Goal: Transaction & Acquisition: Book appointment/travel/reservation

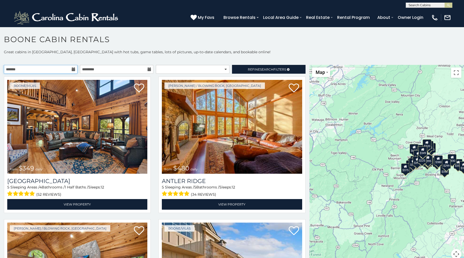
click at [70, 70] on input "text" at bounding box center [40, 69] width 73 height 9
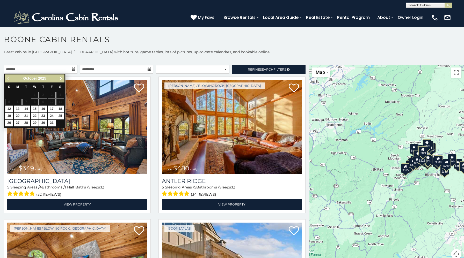
click at [58, 79] on link "Next" at bounding box center [60, 78] width 6 height 6
click at [52, 115] on link "26" at bounding box center [52, 116] width 8 height 6
type input "**********"
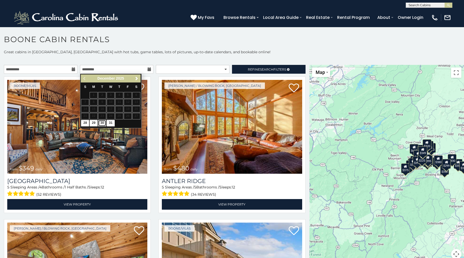
click at [102, 124] on link "30" at bounding box center [102, 123] width 8 height 6
type input "**********"
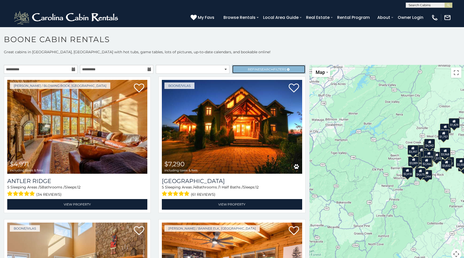
click at [266, 70] on span "Search" at bounding box center [266, 70] width 13 height 4
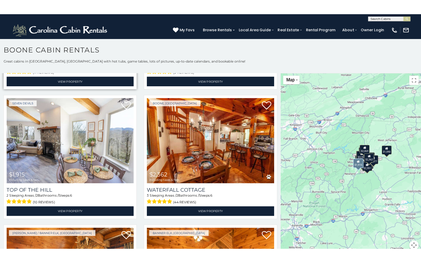
scroll to position [281, 0]
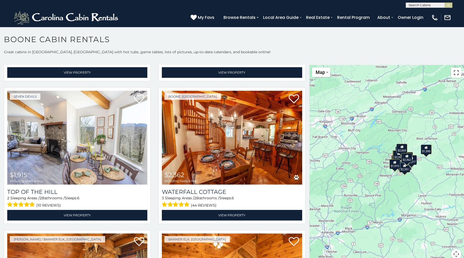
click at [454, 75] on button "Toggle fullscreen view" at bounding box center [456, 73] width 10 height 10
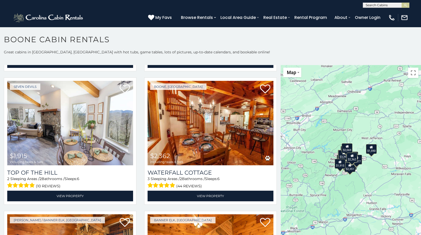
drag, startPoint x: 390, startPoint y: 199, endPoint x: 360, endPoint y: 196, distance: 30.6
click at [360, 196] on div "$3,397 $2,069 $1,915 $2,362 $2,773 $2,179 $1,946 $2,493 $1,590 $1,628 $2,351 $2…" at bounding box center [351, 165] width 140 height 201
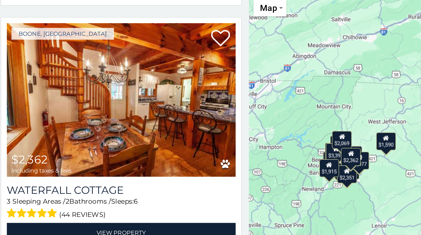
click at [320, 151] on div "$3,397 $2,069 $1,915 $2,362 $2,773 $2,179 $1,946 $2,493 $1,590 $1,628 $2,351 $2…" at bounding box center [351, 165] width 140 height 201
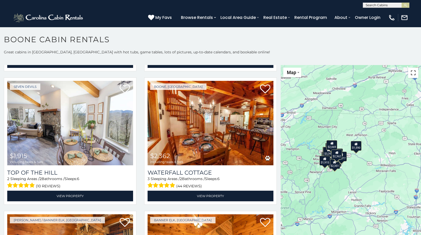
click at [415, 74] on button "Toggle fullscreen view" at bounding box center [413, 73] width 10 height 10
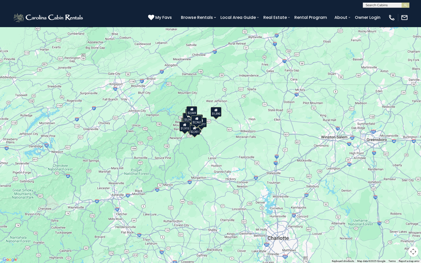
click at [196, 124] on div "$2,362" at bounding box center [196, 121] width 11 height 10
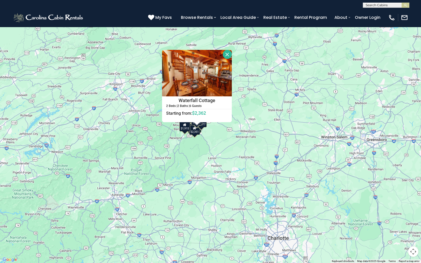
click at [229, 53] on button "Close" at bounding box center [227, 54] width 9 height 9
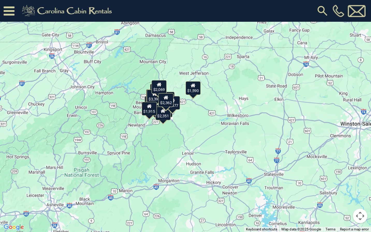
scroll to position [284, 0]
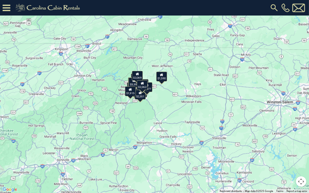
drag, startPoint x: 135, startPoint y: 104, endPoint x: 148, endPoint y: 104, distance: 13.2
click at [148, 104] on div "$3,397 $2,069 $1,915 $2,362 $2,773 $2,179 $1,946 $2,493 $1,590 $1,628 $2,351 $2…" at bounding box center [154, 96] width 309 height 193
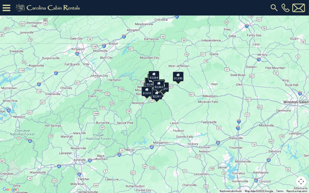
click at [300, 181] on button "Map camera controls" at bounding box center [301, 181] width 10 height 10
click at [289, 155] on button "Zoom in" at bounding box center [288, 156] width 10 height 10
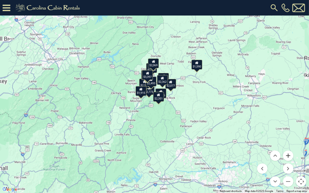
click at [289, 155] on button "Zoom in" at bounding box center [288, 156] width 10 height 10
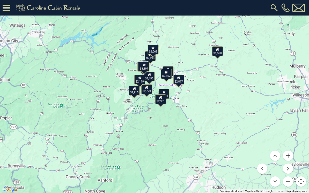
click at [289, 155] on button "Zoom in" at bounding box center [288, 156] width 10 height 10
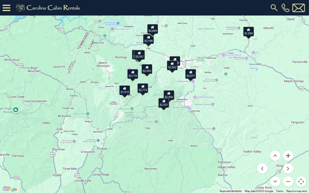
click at [289, 155] on button "Zoom in" at bounding box center [288, 156] width 10 height 10
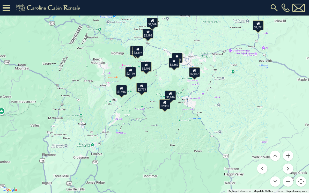
click at [289, 155] on button "Zoom in" at bounding box center [288, 156] width 10 height 10
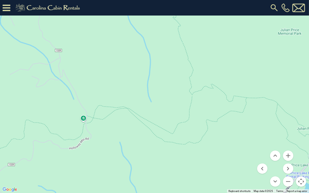
click at [281, 179] on menu at bounding box center [275, 169] width 36 height 36
click at [289, 182] on button "Zoom out" at bounding box center [288, 181] width 10 height 10
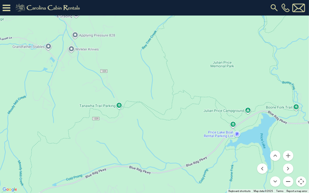
click at [289, 182] on button "Zoom out" at bounding box center [288, 181] width 10 height 10
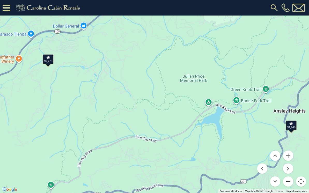
click at [289, 182] on button "Zoom out" at bounding box center [288, 181] width 10 height 10
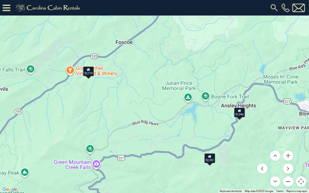
click at [289, 182] on button "Zoom out" at bounding box center [288, 181] width 10 height 10
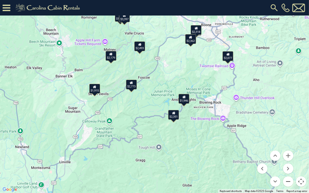
click at [289, 182] on button "Zoom out" at bounding box center [288, 181] width 10 height 10
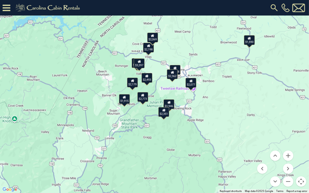
drag, startPoint x: 245, startPoint y: 108, endPoint x: 245, endPoint y: 118, distance: 10.3
click at [245, 118] on div "$3,397 $2,069 $1,915 $2,362 $2,773 $2,179 $1,946 $2,493 $1,590 $1,628 $2,351 $2…" at bounding box center [154, 96] width 309 height 193
click at [212, 107] on div "$3,397 $2,069 $1,915 $2,362 $2,773 $2,179 $1,946 $2,493 $1,590 $1,628 $2,351 $2…" at bounding box center [154, 96] width 309 height 193
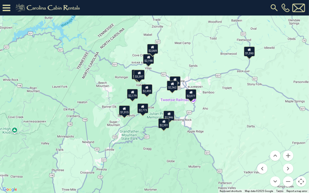
drag, startPoint x: 212, startPoint y: 107, endPoint x: 212, endPoint y: 128, distance: 20.4
click at [212, 128] on div "$3,397 $2,069 $1,915 $2,362 $2,773 $2,179 $1,946 $2,493 $1,590 $1,628 $2,351 $2…" at bounding box center [154, 96] width 309 height 193
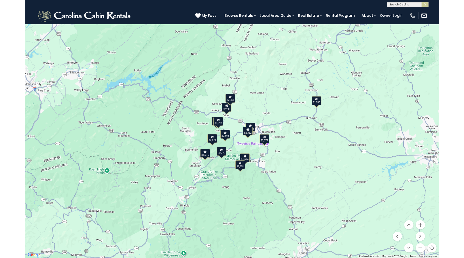
scroll to position [281, 0]
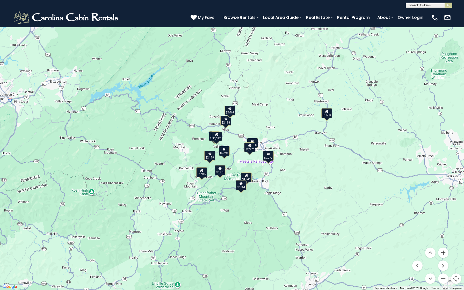
click at [443, 255] on button "Zoom in" at bounding box center [443, 252] width 10 height 10
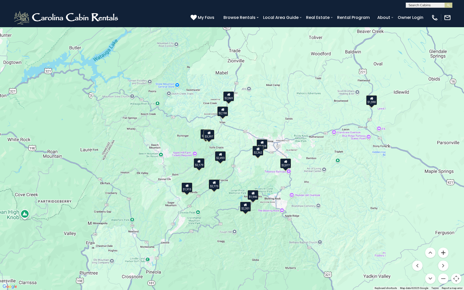
click at [443, 255] on button "Zoom in" at bounding box center [443, 252] width 10 height 10
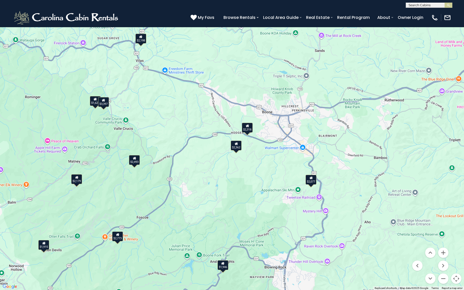
drag, startPoint x: 396, startPoint y: 225, endPoint x: 329, endPoint y: 203, distance: 70.8
click at [329, 203] on div "$3,397 $2,069 $1,915 $2,362 $2,773 $2,179 $1,946 $2,493 $1,590 $1,628 $2,351 $2…" at bounding box center [232, 145] width 464 height 290
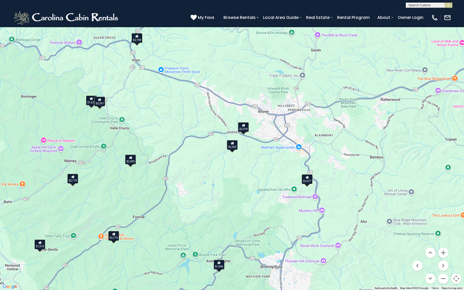
click at [307, 184] on div "$3,397 $2,069 $1,915 $2,362 $2,773 $2,179 $1,946 $2,493 $1,590 $1,628 $2,351 $2…" at bounding box center [232, 145] width 464 height 290
click at [306, 179] on icon at bounding box center [306, 177] width 3 height 4
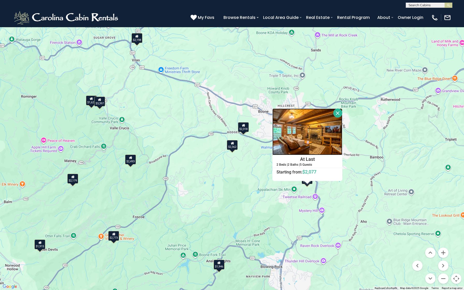
click at [309, 125] on img at bounding box center [307, 131] width 70 height 47
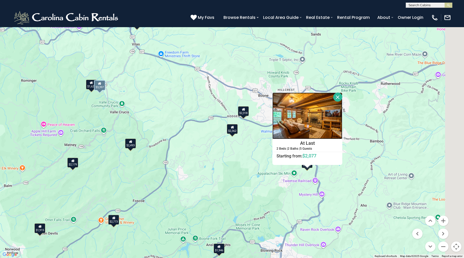
scroll to position [0, 0]
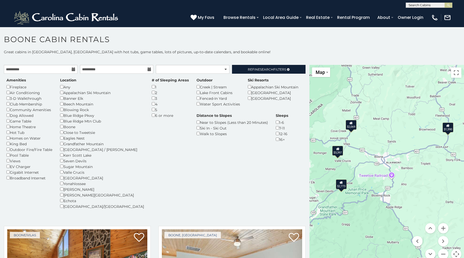
click at [340, 152] on div "$3,397" at bounding box center [337, 151] width 11 height 10
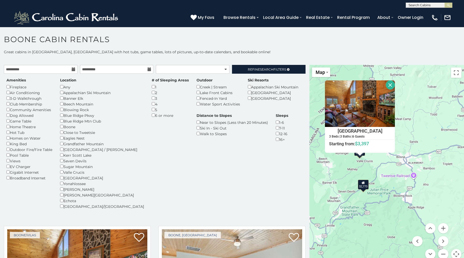
click at [362, 185] on div "$2,773" at bounding box center [363, 185] width 11 height 10
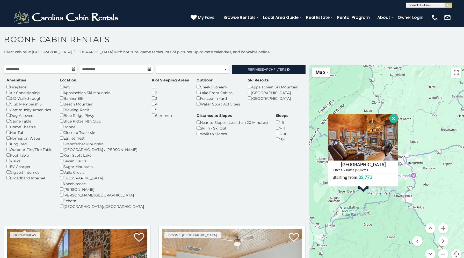
click at [394, 117] on button "Close" at bounding box center [393, 118] width 9 height 9
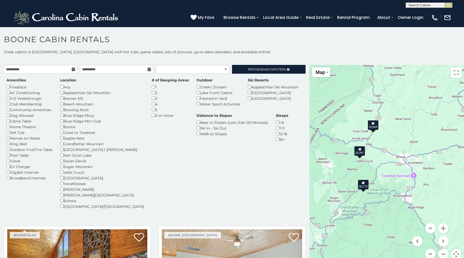
click at [276, 131] on div "7-11" at bounding box center [282, 128] width 12 height 6
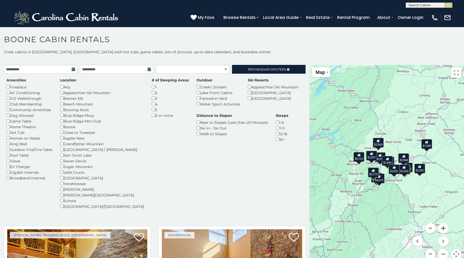
click at [442, 228] on button "Zoom in" at bounding box center [443, 228] width 10 height 10
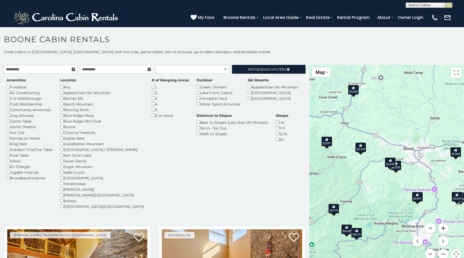
click at [443, 227] on button "Zoom in" at bounding box center [443, 228] width 10 height 10
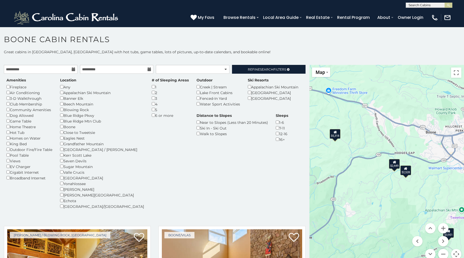
click at [408, 173] on div "$2,528" at bounding box center [405, 171] width 11 height 10
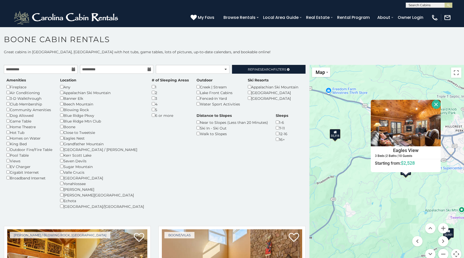
click at [358, 162] on div "$4,690 $5,318 $3,187 $2,528 $4,675 $3,832 $2,552 $3,968 $3,397 $2,449 $2,069 $2…" at bounding box center [386, 165] width 154 height 201
click at [437, 106] on button "Close" at bounding box center [435, 104] width 9 height 9
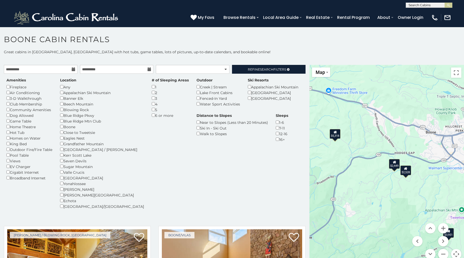
click at [396, 165] on div "$2,449" at bounding box center [394, 164] width 11 height 10
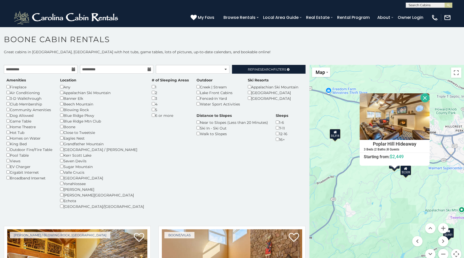
click at [405, 170] on div "$2,528" at bounding box center [405, 171] width 11 height 10
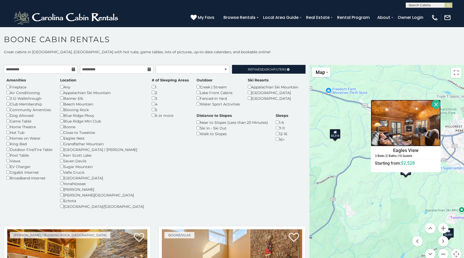
click at [419, 129] on img at bounding box center [405, 123] width 70 height 47
click at [436, 101] on button "Close" at bounding box center [435, 104] width 9 height 9
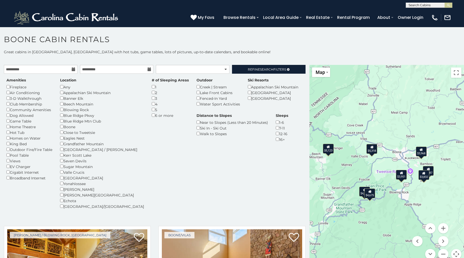
drag, startPoint x: 376, startPoint y: 136, endPoint x: 370, endPoint y: 137, distance: 5.7
click at [370, 137] on div "$4,690 $5,318 $3,187 $4,675 $3,832 $3,968 $3,951 $5,123" at bounding box center [386, 165] width 154 height 201
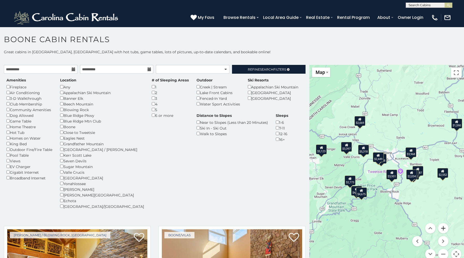
click at [442, 227] on button "Zoom in" at bounding box center [443, 228] width 10 height 10
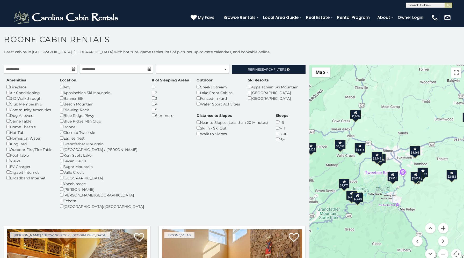
click at [442, 227] on button "Zoom in" at bounding box center [443, 228] width 10 height 10
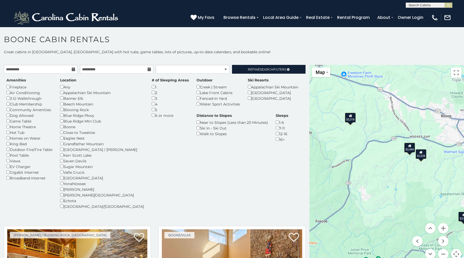
drag, startPoint x: 316, startPoint y: 157, endPoint x: 379, endPoint y: 158, distance: 63.1
click at [379, 158] on div "$4,690 $5,318 $3,187 $2,528 $4,675 $3,832 $2,552 $3,968 $3,397 $2,449 $2,069 $2…" at bounding box center [386, 165] width 154 height 201
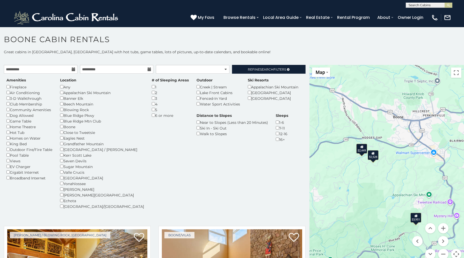
drag, startPoint x: 402, startPoint y: 154, endPoint x: 281, endPoint y: 138, distance: 122.1
click at [281, 65] on main "**********" at bounding box center [232, 65] width 464 height 0
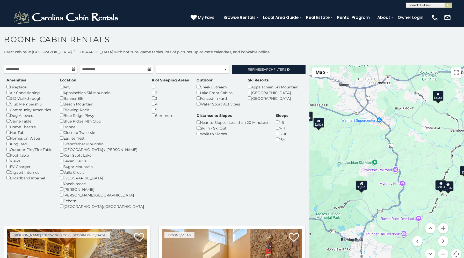
drag, startPoint x: 378, startPoint y: 184, endPoint x: 447, endPoint y: 180, distance: 69.2
click at [447, 180] on div "$4,690 $5,318 $3,187 $2,528 $4,675 $3,832 $2,552 $3,968 $3,397 $2,449 $2,069 $2…" at bounding box center [386, 165] width 154 height 201
drag, startPoint x: 435, startPoint y: 180, endPoint x: 412, endPoint y: 180, distance: 22.2
click at [412, 180] on div "$4,690 $5,318 $3,187 $2,528 $4,675 $3,832 $2,552 $3,968 $3,397 $2,449 $2,069 $2…" at bounding box center [386, 165] width 154 height 201
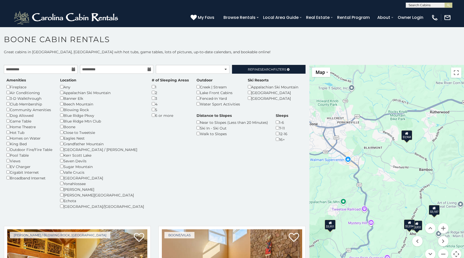
drag, startPoint x: 419, startPoint y: 143, endPoint x: 419, endPoint y: 184, distance: 40.4
click at [419, 184] on div "$4,690 $5,318 $3,187 $2,528 $4,675 $3,832 $2,552 $3,968 $3,397 $2,449 $2,069 $2…" at bounding box center [386, 165] width 154 height 201
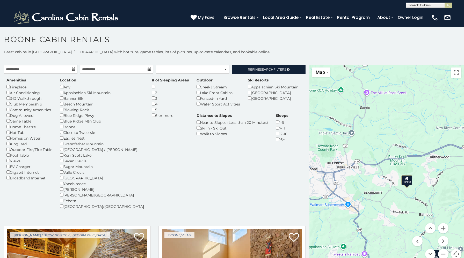
drag, startPoint x: 410, startPoint y: 140, endPoint x: 410, endPoint y: 187, distance: 47.6
click at [410, 185] on div "$3,968" at bounding box center [406, 180] width 11 height 10
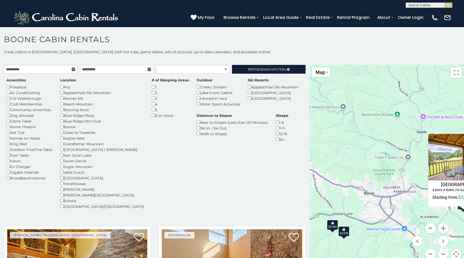
drag, startPoint x: 394, startPoint y: 91, endPoint x: 463, endPoint y: 113, distance: 72.7
click at [463, 113] on div "$4,690 $5,318 $3,187 $2,528 $4,675 $3,832 $2,552 $3,968 $3,397 $2,449 $2,069 $2…" at bounding box center [386, 165] width 154 height 201
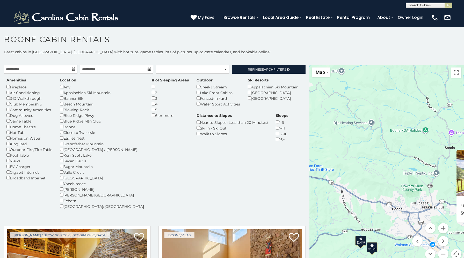
drag, startPoint x: 399, startPoint y: 118, endPoint x: 425, endPoint y: 137, distance: 31.8
click at [425, 137] on div "$4,690 $5,318 $3,187 $2,528 $4,675 $3,832 $2,552 $3,968 $3,397 $2,449 $2,069 $2…" at bounding box center [386, 165] width 154 height 201
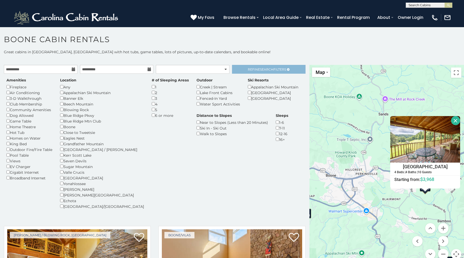
drag, startPoint x: 351, startPoint y: 116, endPoint x: 267, endPoint y: 72, distance: 95.1
click at [267, 65] on main "**********" at bounding box center [232, 65] width 464 height 0
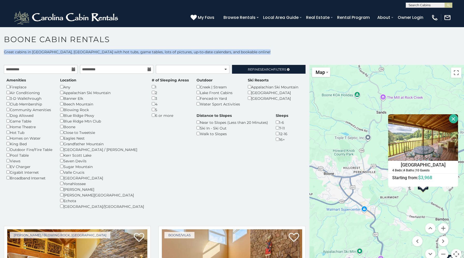
drag, startPoint x: 277, startPoint y: 61, endPoint x: 223, endPoint y: 45, distance: 56.1
click at [223, 45] on div "**********" at bounding box center [232, 148] width 464 height 226
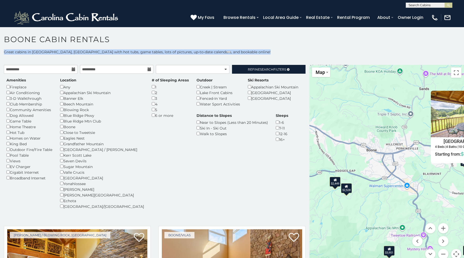
drag, startPoint x: 419, startPoint y: 102, endPoint x: 463, endPoint y: 79, distance: 50.3
click at [463, 79] on div "$4,690 $5,318 $3,187 $2,528 $4,675 $3,832 $2,552 $3,968 $3,397 $2,449 $2,069 $2…" at bounding box center [386, 165] width 154 height 201
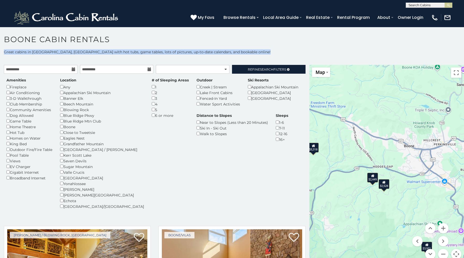
drag, startPoint x: 366, startPoint y: 182, endPoint x: 398, endPoint y: 182, distance: 31.8
click at [398, 182] on div "$4,690 $5,318 $3,187 $2,528 $4,675 $3,832 $2,552 $3,968 $3,397 $2,449 $2,069 $2…" at bounding box center [386, 165] width 154 height 201
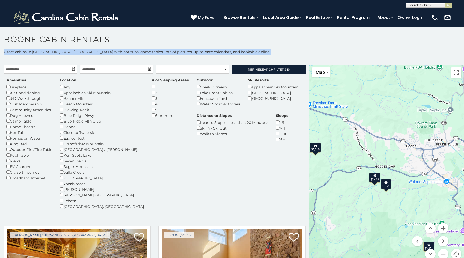
drag, startPoint x: 350, startPoint y: 158, endPoint x: 388, endPoint y: 158, distance: 38.5
click at [388, 158] on div "$4,690 $5,318 $3,187 $2,528 $4,675 $3,832 $2,552 $3,968 $3,397 $2,449 $2,069 $2…" at bounding box center [386, 165] width 154 height 201
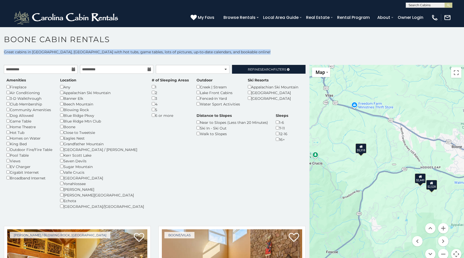
drag, startPoint x: 393, startPoint y: 148, endPoint x: 395, endPoint y: 200, distance: 52.5
click at [395, 200] on div "$4,690 $5,318 $3,187 $2,528 $4,675 $3,832 $2,552 $3,968 $3,397 $2,449 $2,069 $2…" at bounding box center [386, 165] width 154 height 201
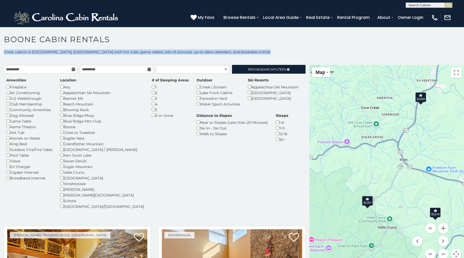
drag, startPoint x: 370, startPoint y: 133, endPoint x: 443, endPoint y: 133, distance: 73.2
click at [443, 133] on div "$4,690 $5,318 $3,187 $2,528 $4,675 $3,832 $2,552 $3,968 $3,397 $2,449 $2,069 $2…" at bounding box center [386, 165] width 154 height 201
click at [444, 253] on button "Zoom out" at bounding box center [443, 254] width 10 height 10
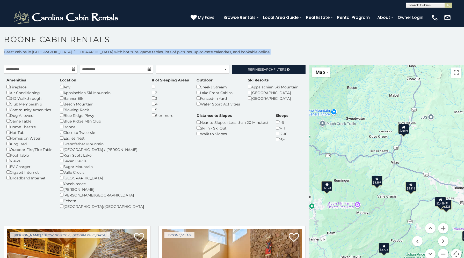
click at [444, 253] on button "Zoom out" at bounding box center [443, 254] width 10 height 10
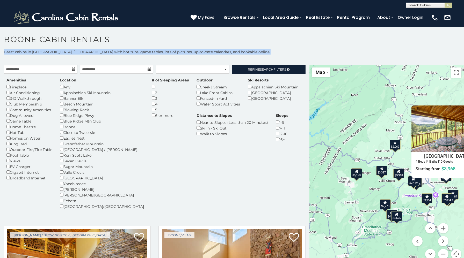
drag, startPoint x: 414, startPoint y: 202, endPoint x: 411, endPoint y: 202, distance: 3.4
click at [411, 202] on div "$4,690 $5,318 $3,187 $2,528 $4,675 $3,832 $2,552 $3,968 $3,397 $2,449 $2,069 $2…" at bounding box center [386, 165] width 154 height 201
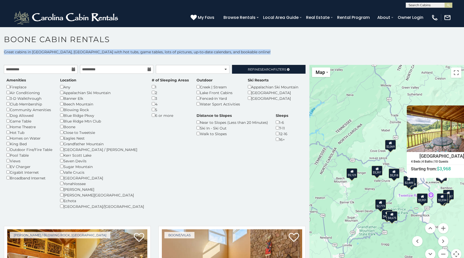
click at [397, 187] on div "$4,690 $5,318 $3,187 $2,528 $4,675 $3,832 $2,552 $3,968 $3,397 $2,449 $2,069 $2…" at bounding box center [386, 165] width 154 height 201
click at [430, 211] on div "$4,690 $5,318 $3,187 $2,528 $4,675 $3,832 $2,552 $3,968 $3,397 $2,449 $2,069 $2…" at bounding box center [386, 165] width 154 height 201
click at [445, 227] on button "Zoom in" at bounding box center [443, 228] width 10 height 10
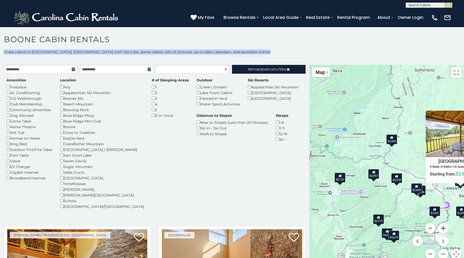
click at [445, 227] on button "Zoom in" at bounding box center [443, 228] width 10 height 10
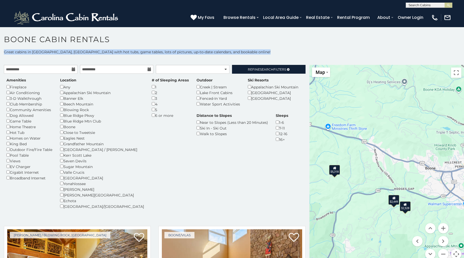
drag, startPoint x: 406, startPoint y: 198, endPoint x: 316, endPoint y: 148, distance: 103.6
click at [316, 148] on div "$4,690 $5,318 $3,187 $2,528 $4,675 $3,832 $2,552 $3,968 $3,397 $2,449 $2,069 $2…" at bounding box center [386, 165] width 154 height 201
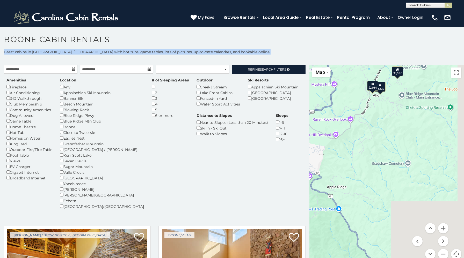
drag, startPoint x: 450, startPoint y: 220, endPoint x: 344, endPoint y: 78, distance: 176.7
click at [344, 78] on div "$4,690 $5,318 $3,187 $2,528 $4,675 $3,832 $2,552 $3,968 $3,397 $2,449 $2,069 $2…" at bounding box center [386, 165] width 154 height 201
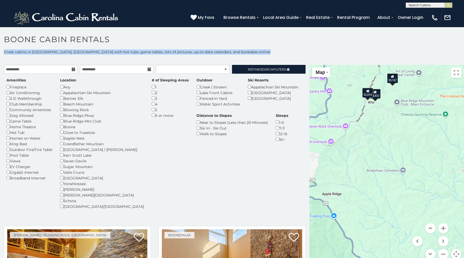
drag, startPoint x: 367, startPoint y: 101, endPoint x: 366, endPoint y: 134, distance: 32.9
click at [366, 134] on div "$4,690 $5,318 $3,187 $2,528 $4,675 $3,832 $2,552 $3,968 $3,397 $2,449 $2,069 $2…" at bounding box center [386, 165] width 154 height 201
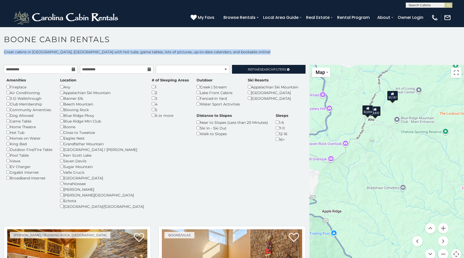
click at [368, 113] on div "$2,034" at bounding box center [367, 110] width 11 height 10
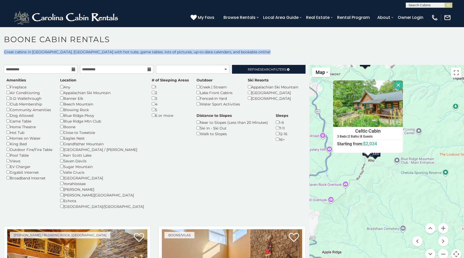
click at [405, 139] on div "$4,690 $5,318 $3,187 $2,528 $4,675 $3,832 $2,552 $3,968 $3,397 $2,449 $2,069 $2…" at bounding box center [386, 165] width 154 height 201
click at [399, 84] on button "Close" at bounding box center [397, 84] width 9 height 9
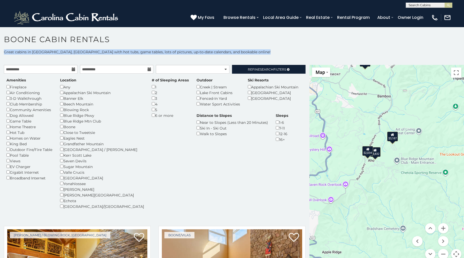
click at [377, 150] on div "$3,832" at bounding box center [374, 152] width 11 height 10
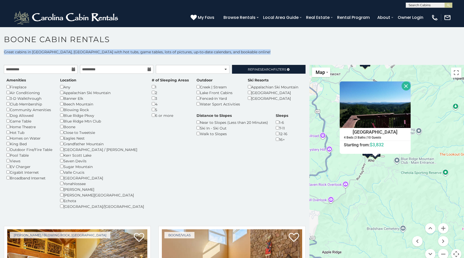
click at [407, 89] on button "Close" at bounding box center [405, 85] width 9 height 9
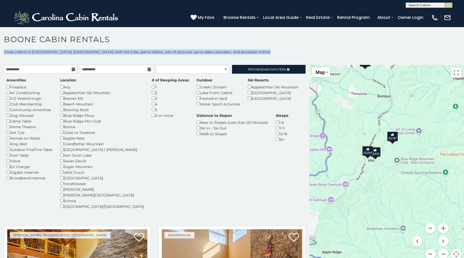
click at [393, 134] on icon at bounding box center [391, 135] width 3 height 4
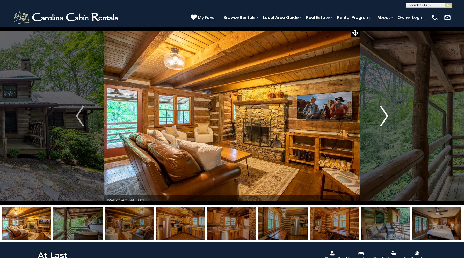
click at [384, 112] on img "Next" at bounding box center [384, 116] width 8 height 21
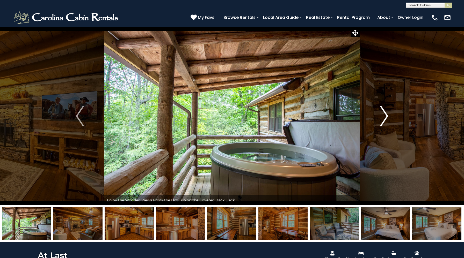
click at [384, 112] on img "Next" at bounding box center [384, 116] width 8 height 21
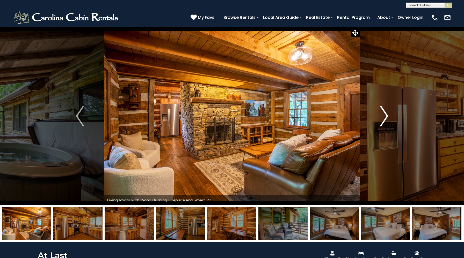
click at [384, 112] on img "Next" at bounding box center [384, 116] width 8 height 21
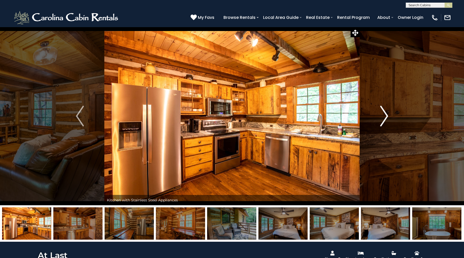
click at [384, 112] on img "Next" at bounding box center [384, 116] width 8 height 21
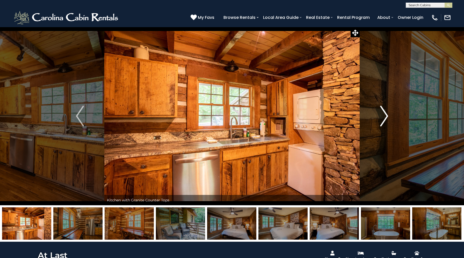
click at [384, 112] on img "Next" at bounding box center [384, 116] width 8 height 21
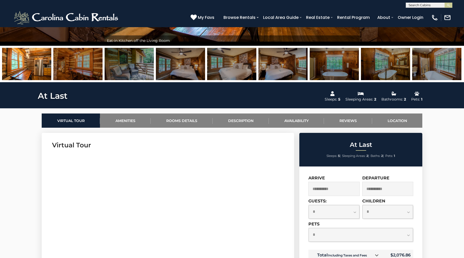
scroll to position [234, 0]
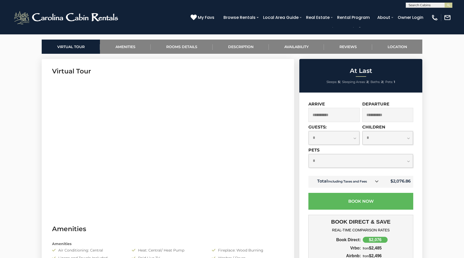
click at [353, 138] on select "**********" at bounding box center [333, 138] width 51 height 14
select select "*"
click at [308, 131] on select "**********" at bounding box center [333, 138] width 51 height 14
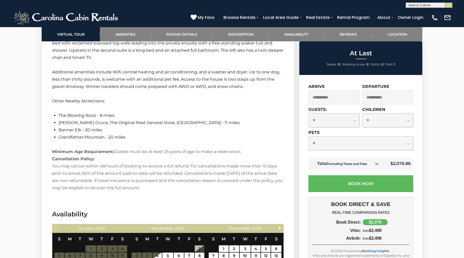
scroll to position [844, 0]
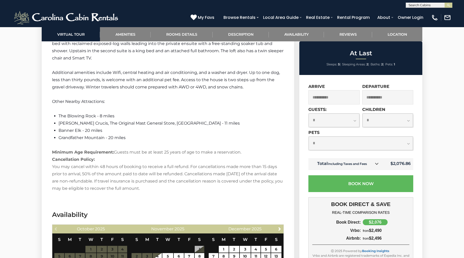
click at [211, 172] on p "Minimum Age Requirement: Guests must be at least 25 years of age to make a rese…" at bounding box center [168, 170] width 232 height 43
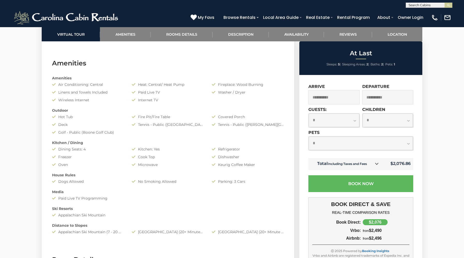
scroll to position [286, 0]
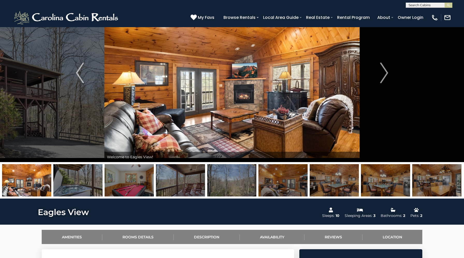
scroll to position [42, 0]
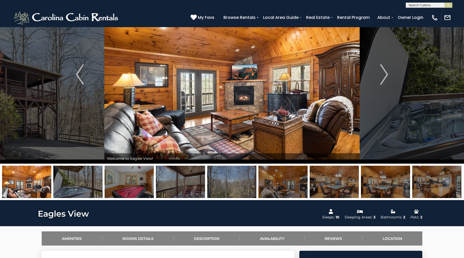
click at [430, 176] on img at bounding box center [436, 182] width 49 height 32
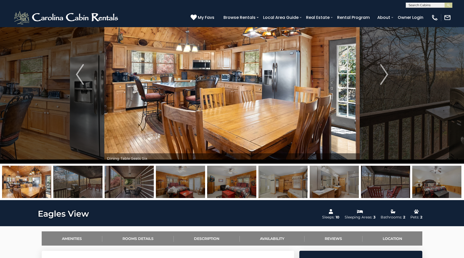
click at [429, 188] on img at bounding box center [436, 182] width 49 height 32
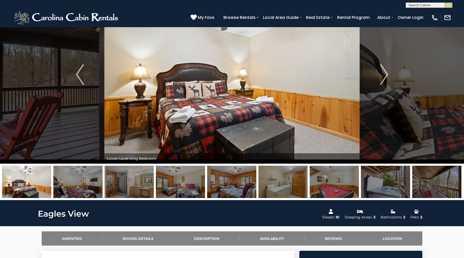
click at [184, 183] on img at bounding box center [180, 182] width 49 height 32
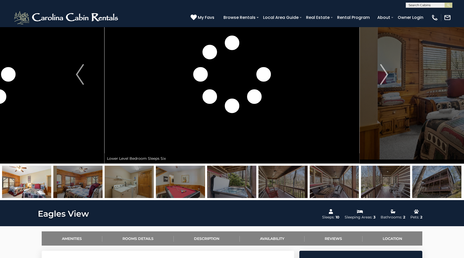
click at [86, 186] on img at bounding box center [77, 182] width 49 height 32
